Goal: Task Accomplishment & Management: Manage account settings

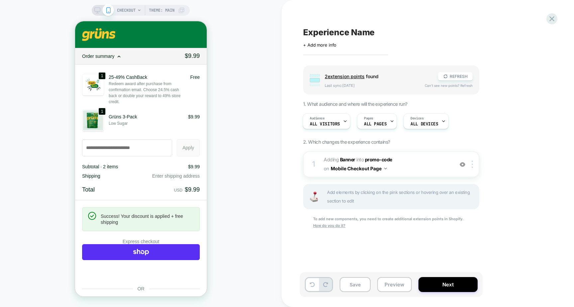
click at [95, 9] on rect at bounding box center [98, 10] width 6 height 4
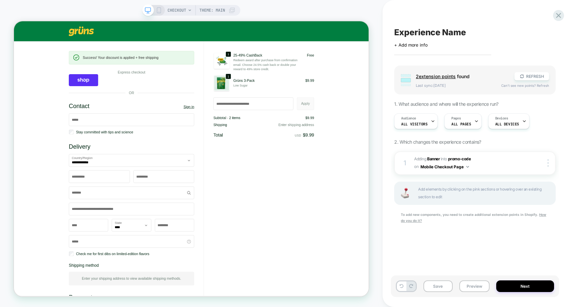
scroll to position [0, 0]
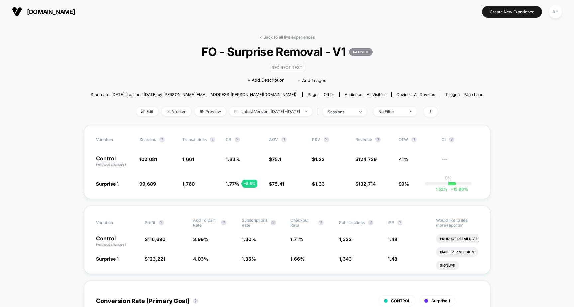
click at [280, 41] on div "< Back to all live experiences FO - Surprise Removal - V1 PAUSED Redirect Test …" at bounding box center [287, 80] width 393 height 90
click at [282, 39] on link "< Back to all live experiences" at bounding box center [287, 37] width 55 height 5
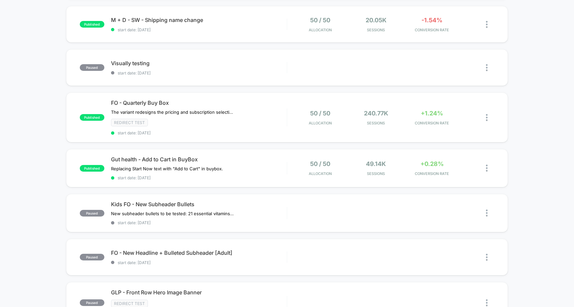
scroll to position [204, 0]
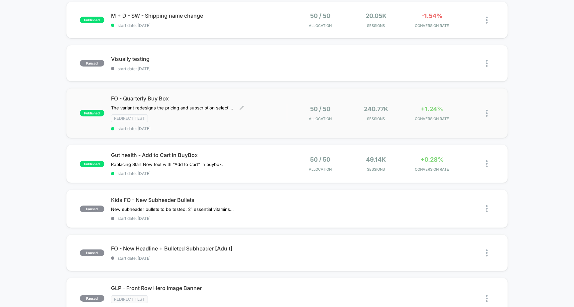
click at [277, 99] on span "FO - Quarterly Buy Box" at bounding box center [199, 98] width 176 height 7
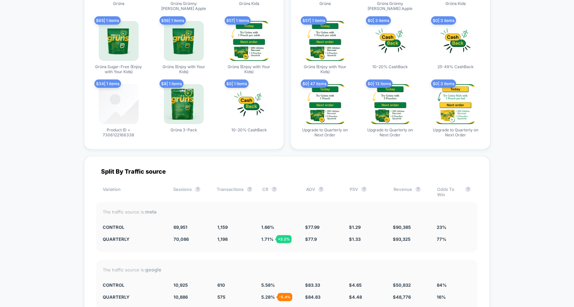
scroll to position [2108, 0]
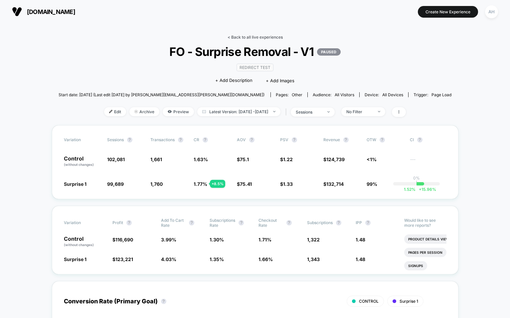
click at [267, 36] on link "< Back to all live experiences" at bounding box center [255, 37] width 55 height 5
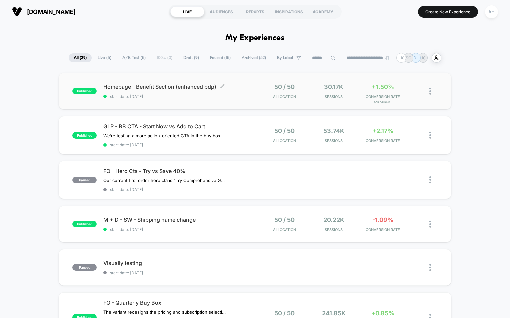
click at [237, 97] on span "start date: [DATE]" at bounding box center [178, 96] width 151 height 5
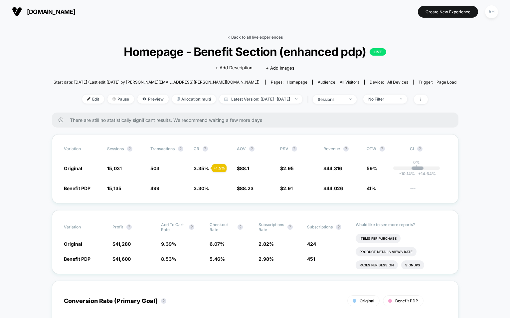
click at [260, 36] on link "< Back to all live experiences" at bounding box center [255, 37] width 55 height 5
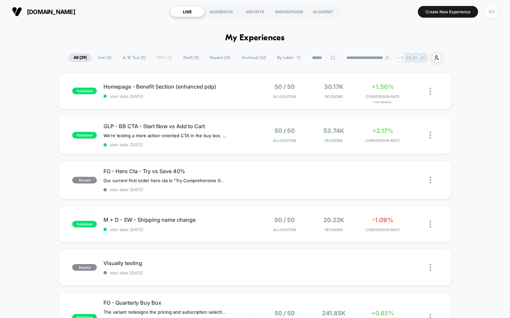
click at [490, 14] on div "AH" at bounding box center [491, 11] width 13 height 13
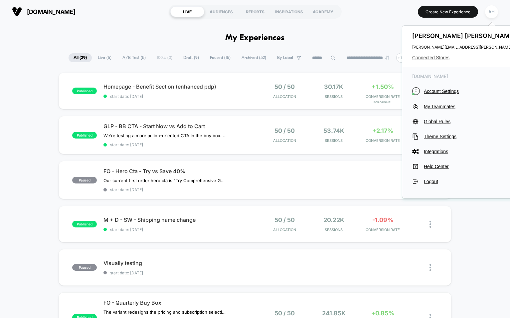
click at [435, 57] on span "Connected Stores" at bounding box center [478, 57] width 132 height 5
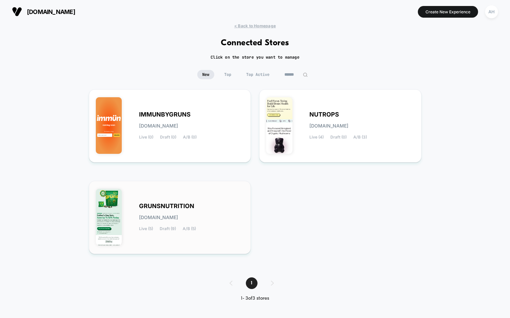
click at [189, 188] on div "GRUNSNUTRITION [DOMAIN_NAME] Live (5) Draft (9) A/B (5)" at bounding box center [170, 217] width 148 height 59
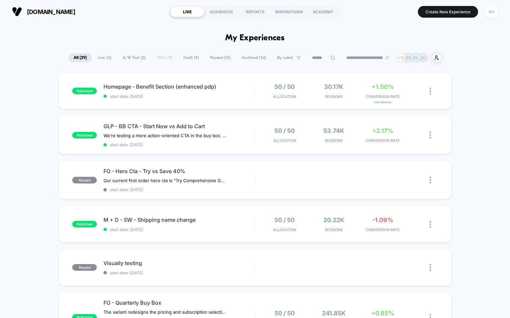
click at [493, 8] on div "AH" at bounding box center [491, 11] width 13 height 13
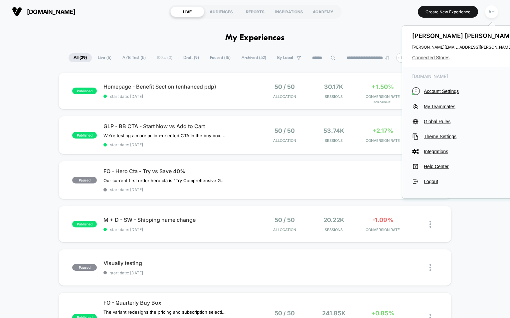
click at [437, 57] on span "Connected Stores" at bounding box center [478, 57] width 132 height 5
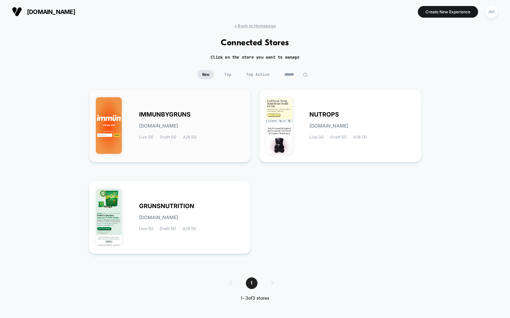
click at [191, 114] on div "IMMUNBYGRUNS [DOMAIN_NAME] Live (0) Draft (0) A/B (0)" at bounding box center [191, 125] width 105 height 27
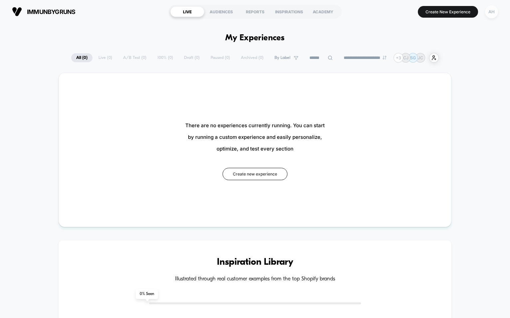
click at [491, 14] on div "AH" at bounding box center [491, 11] width 13 height 13
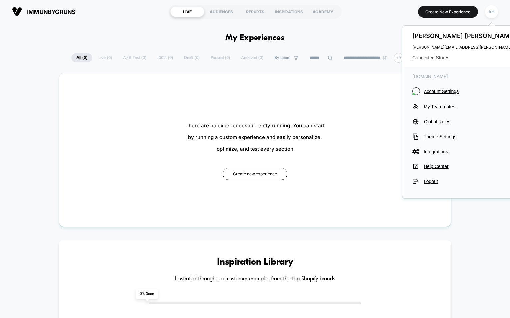
click at [426, 59] on span "Connected Stores" at bounding box center [478, 57] width 132 height 5
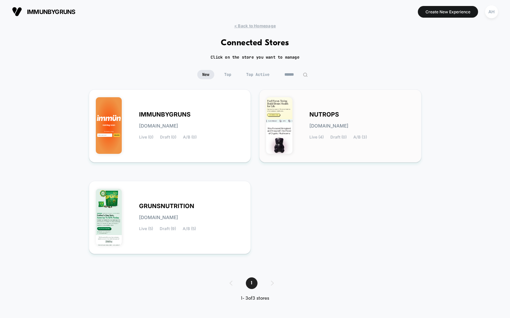
click at [331, 108] on div "NUTROPS [DOMAIN_NAME] Live (4) Draft (0) A/B (3)" at bounding box center [340, 125] width 148 height 59
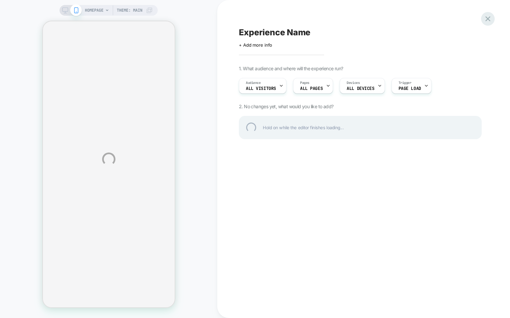
drag, startPoint x: 479, startPoint y: 17, endPoint x: 488, endPoint y: 18, distance: 9.4
click at [479, 17] on div "HOMEPAGE Theme: MAIN Experience Name Click to edit experience details + Add mor…" at bounding box center [255, 159] width 510 height 318
click at [488, 18] on div at bounding box center [488, 19] width 14 height 14
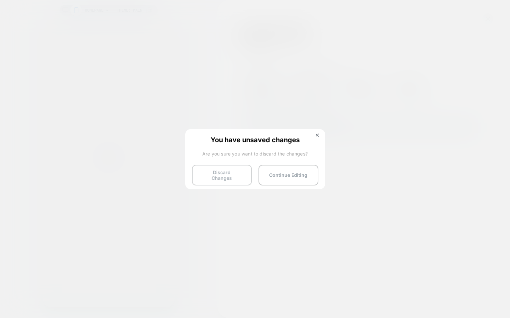
drag, startPoint x: 221, startPoint y: 185, endPoint x: 222, endPoint y: 181, distance: 4.4
click at [221, 185] on div "You have unsaved changes Are you sure you want to discard the changes? Discard …" at bounding box center [255, 158] width 140 height 59
click at [223, 178] on button "Discard Changes" at bounding box center [222, 175] width 60 height 21
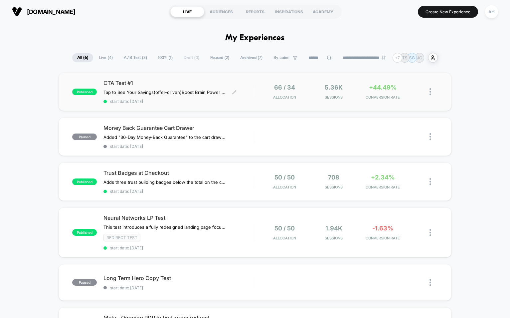
click at [182, 102] on span "start date: [DATE]" at bounding box center [178, 101] width 151 height 5
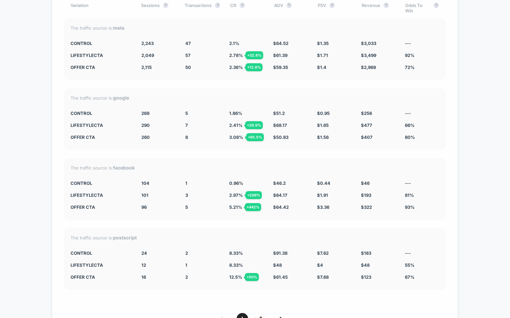
scroll to position [1319, 0]
